Goal: Information Seeking & Learning: Learn about a topic

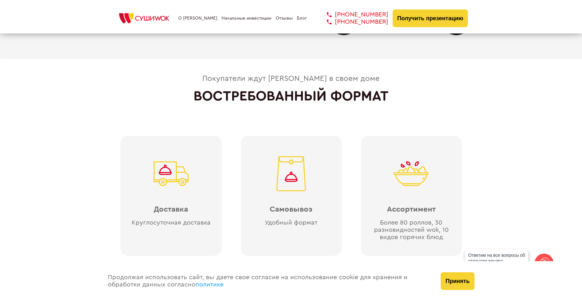
scroll to position [1397, 0]
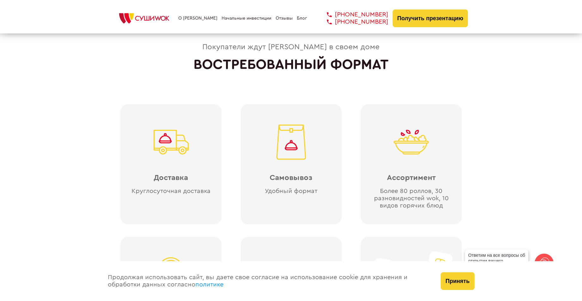
click at [196, 17] on link "О [PERSON_NAME]" at bounding box center [197, 18] width 39 height 5
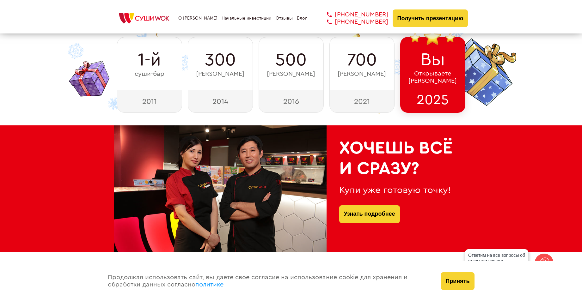
scroll to position [190, 0]
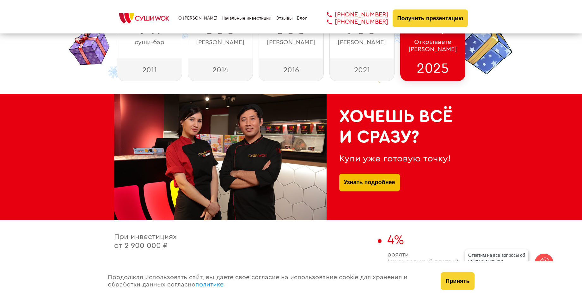
click at [375, 177] on link "Узнать подробнее" at bounding box center [369, 183] width 51 height 18
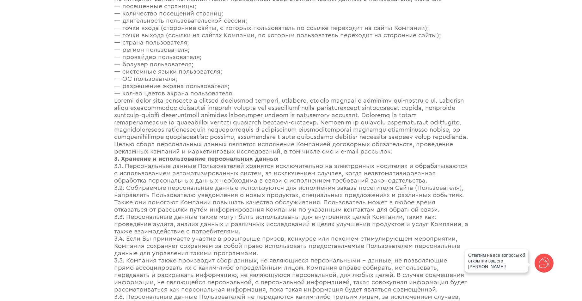
scroll to position [644, 0]
